Goal: Task Accomplishment & Management: Manage account settings

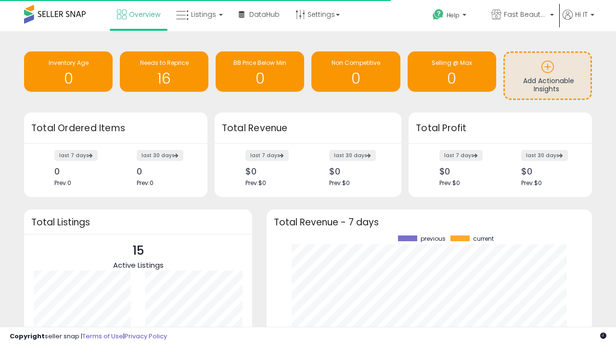
scroll to position [134, 306]
click at [521, 15] on span "Fast Beauty ([GEOGRAPHIC_DATA])" at bounding box center [525, 15] width 43 height 10
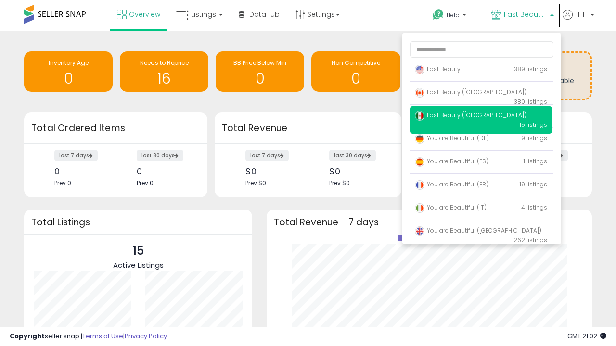
click at [480, 71] on p "Fast Beauty 389 listings" at bounding box center [481, 69] width 142 height 19
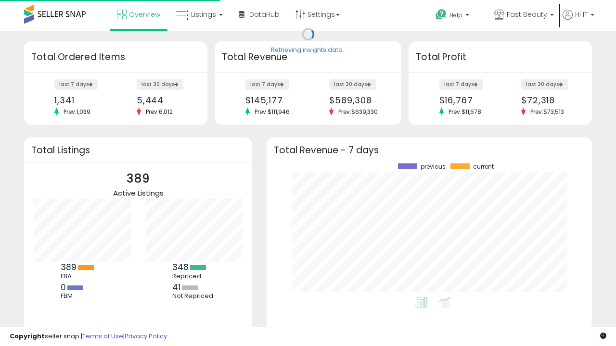
scroll to position [134, 306]
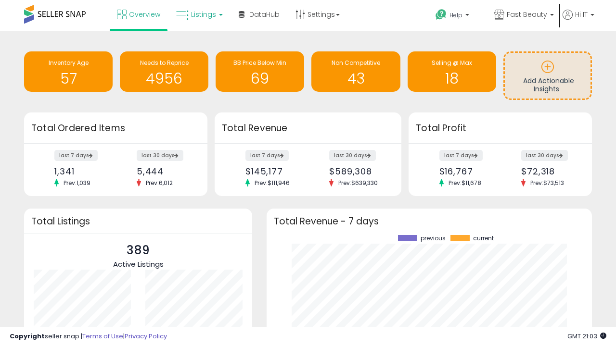
click at [198, 14] on span "Listings" at bounding box center [203, 15] width 25 height 10
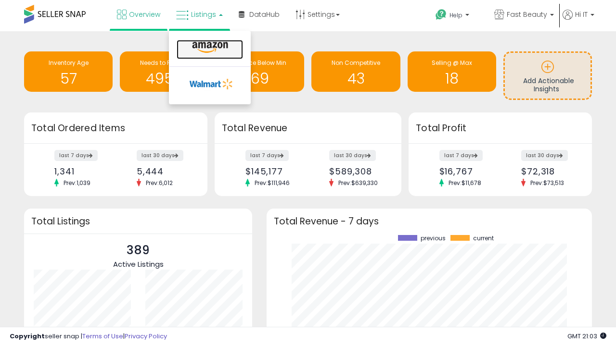
click at [209, 48] on icon at bounding box center [210, 47] width 42 height 13
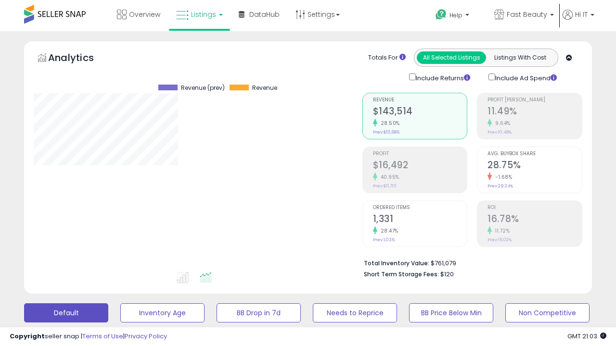
scroll to position [187, 0]
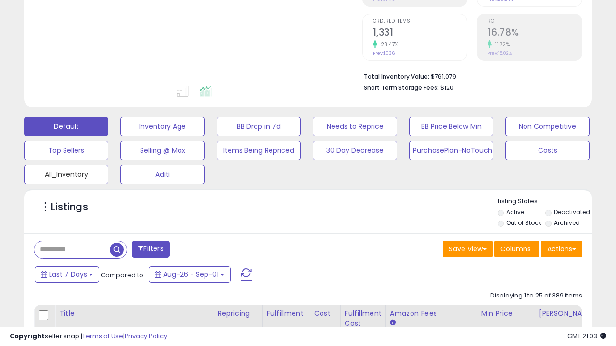
click at [66, 173] on button "All_Inventory" at bounding box center [66, 174] width 84 height 19
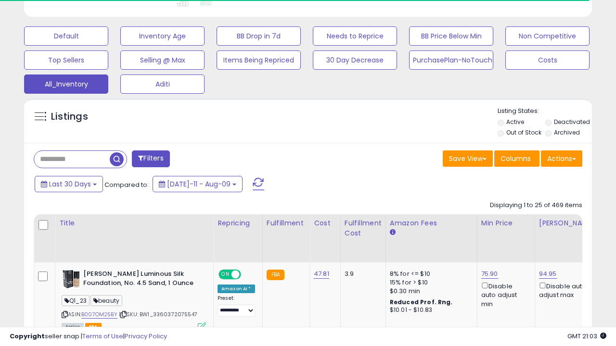
scroll to position [0, 7]
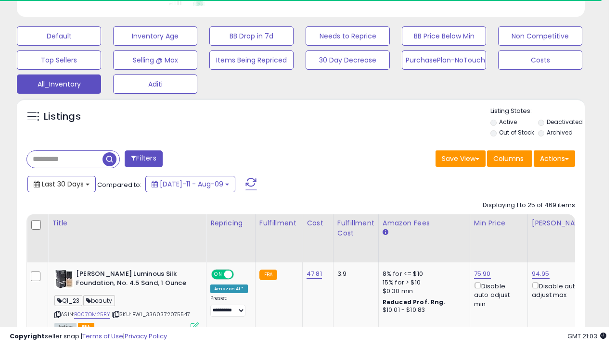
click at [61, 183] on span "Last 30 Days" at bounding box center [63, 184] width 42 height 10
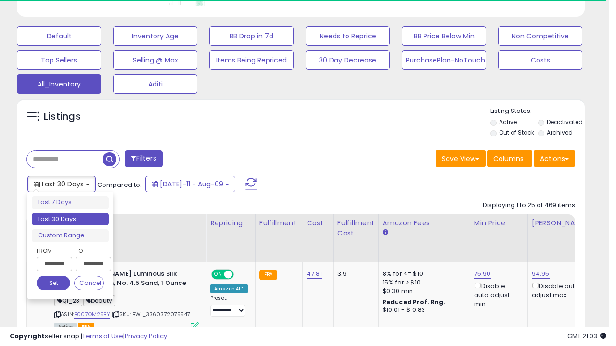
scroll to position [197, 328]
click at [70, 219] on li "Last 30 Days" at bounding box center [70, 219] width 77 height 13
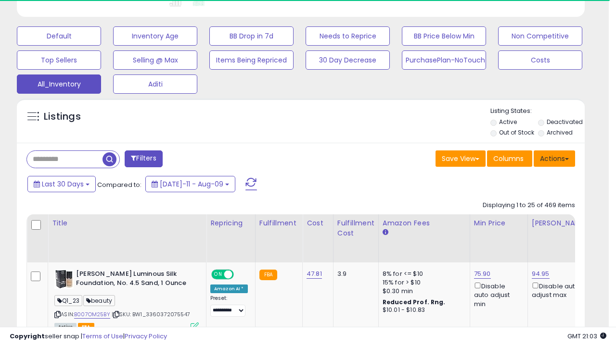
click at [554, 158] on button "Actions" at bounding box center [553, 159] width 41 height 16
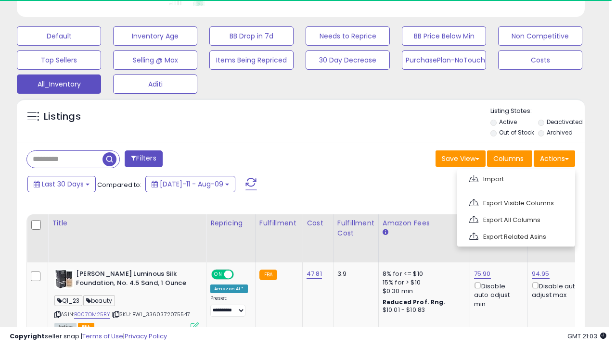
click at [515, 219] on link "Export All Columns" at bounding box center [514, 220] width 105 height 15
